Goal: Task Accomplishment & Management: Manage account settings

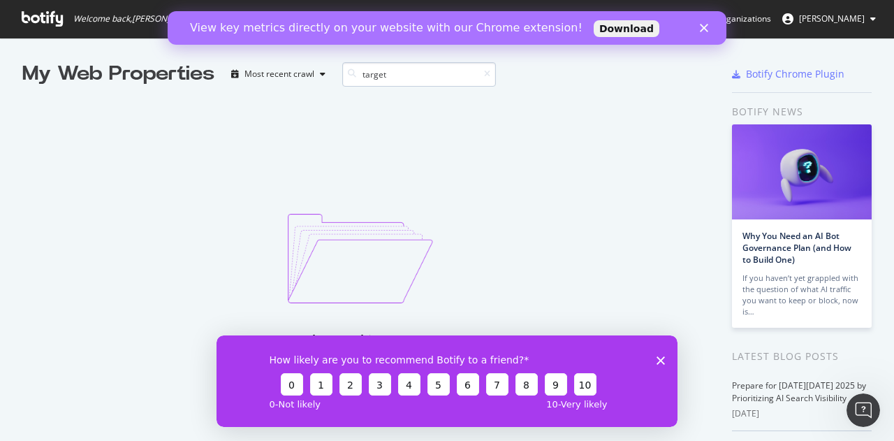
type input "target"
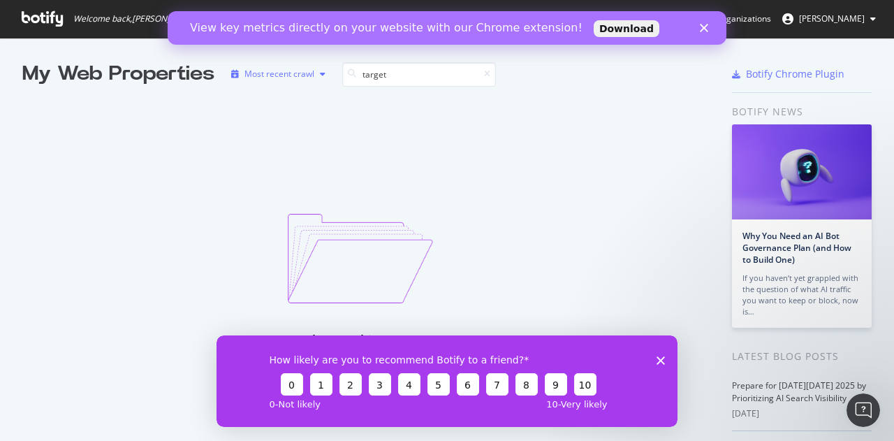
click at [289, 70] on div "Most recent crawl" at bounding box center [279, 74] width 70 height 8
click at [500, 138] on div "No results matching your query" at bounding box center [360, 218] width 676 height 261
click at [766, 27] on link "Organizations" at bounding box center [735, 19] width 72 height 38
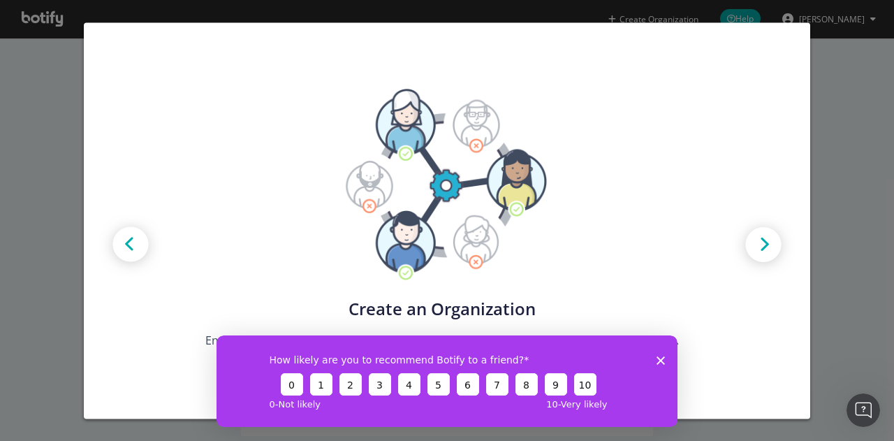
scroll to position [52, 0]
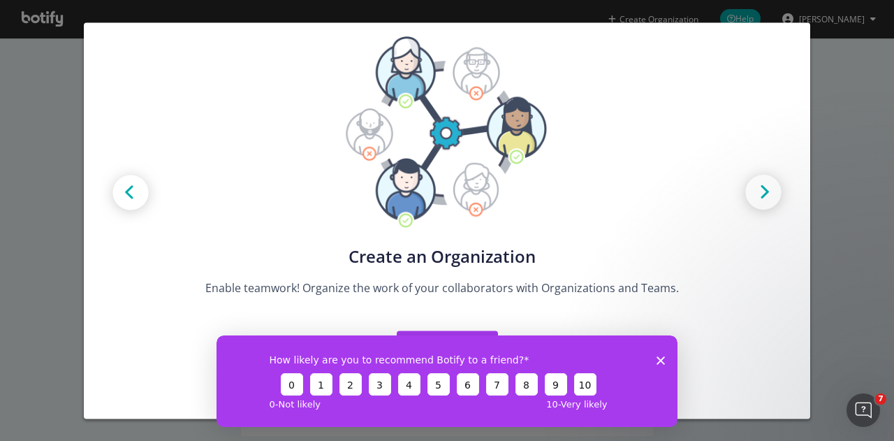
click at [655, 357] on div "How likely are you to recommend Botify to a friend? 0 1 2 3 4 5 6 7 8 9 10 0 - …" at bounding box center [447, 381] width 461 height 92
click at [661, 361] on icon "Close survey" at bounding box center [661, 360] width 8 height 8
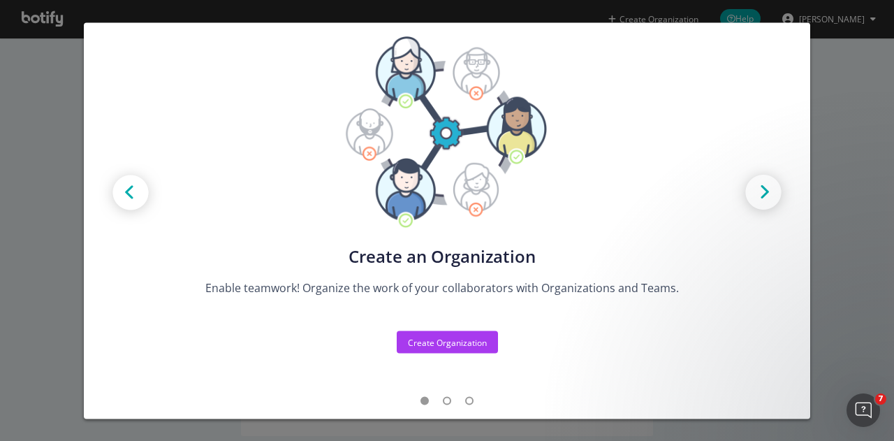
click at [857, 180] on div "Create new Projects for your Teams Create the exact model that matches your Org…" at bounding box center [447, 220] width 894 height 441
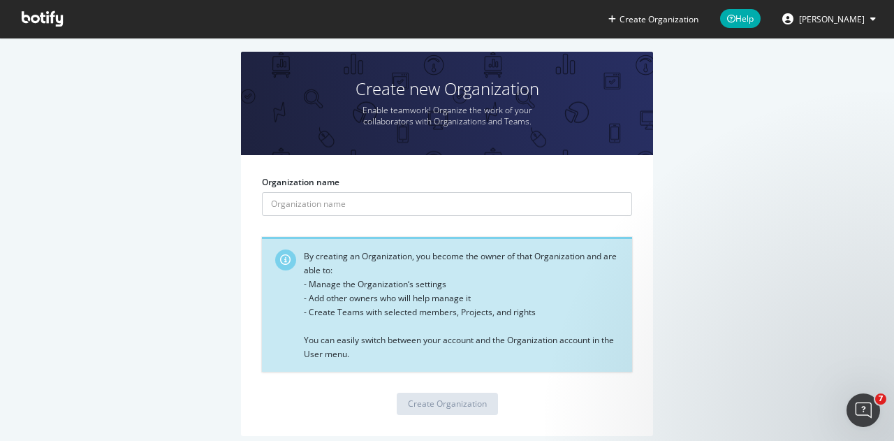
scroll to position [1, 0]
